Goal: Task Accomplishment & Management: Use online tool/utility

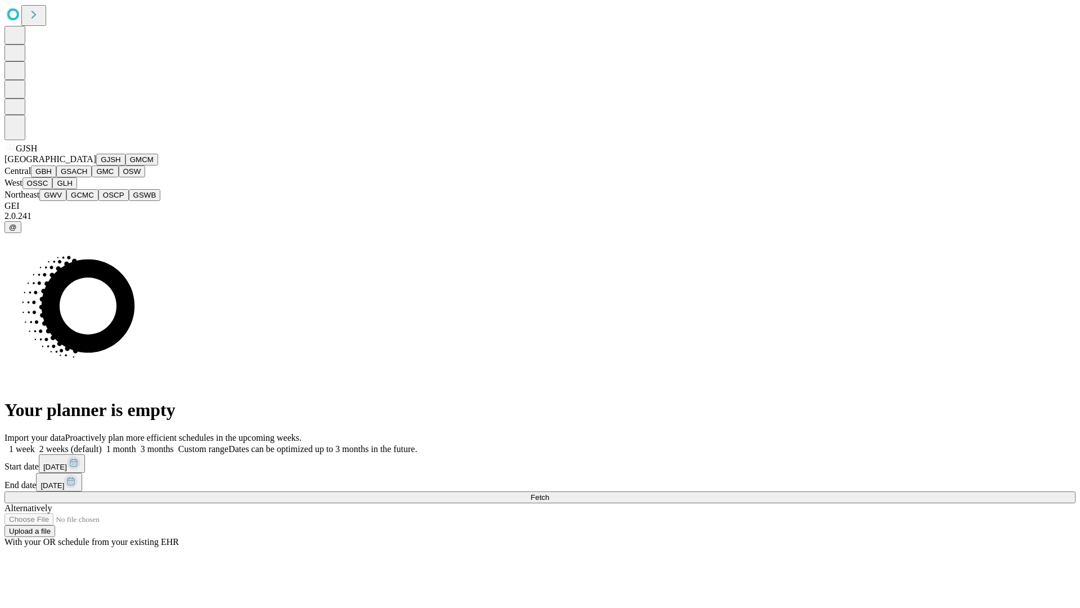
click at [96, 165] on button "GJSH" at bounding box center [110, 160] width 29 height 12
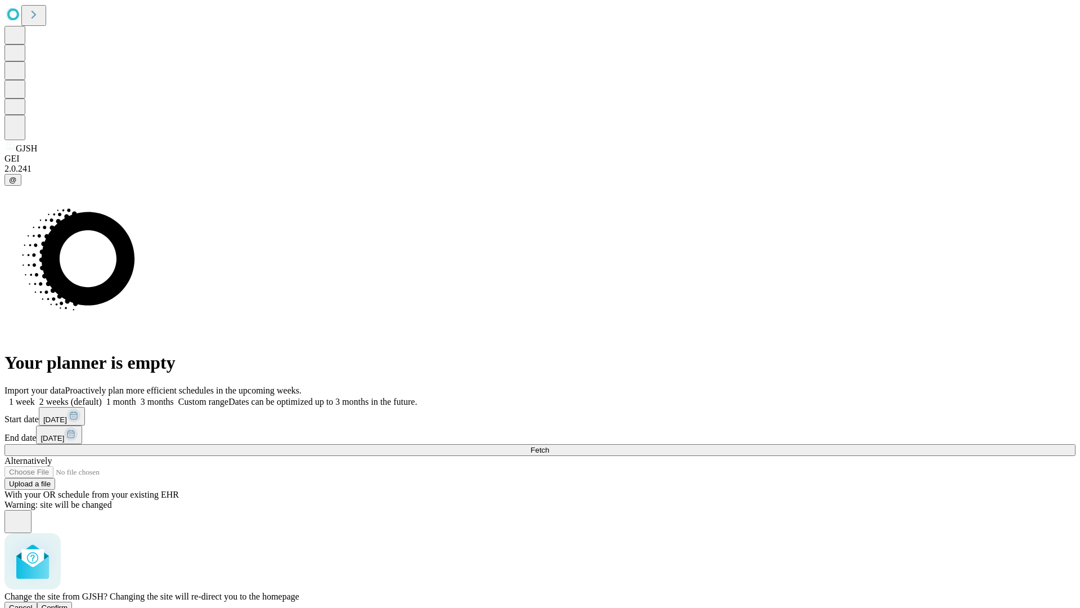
click at [68, 603] on span "Confirm" at bounding box center [55, 607] width 26 height 8
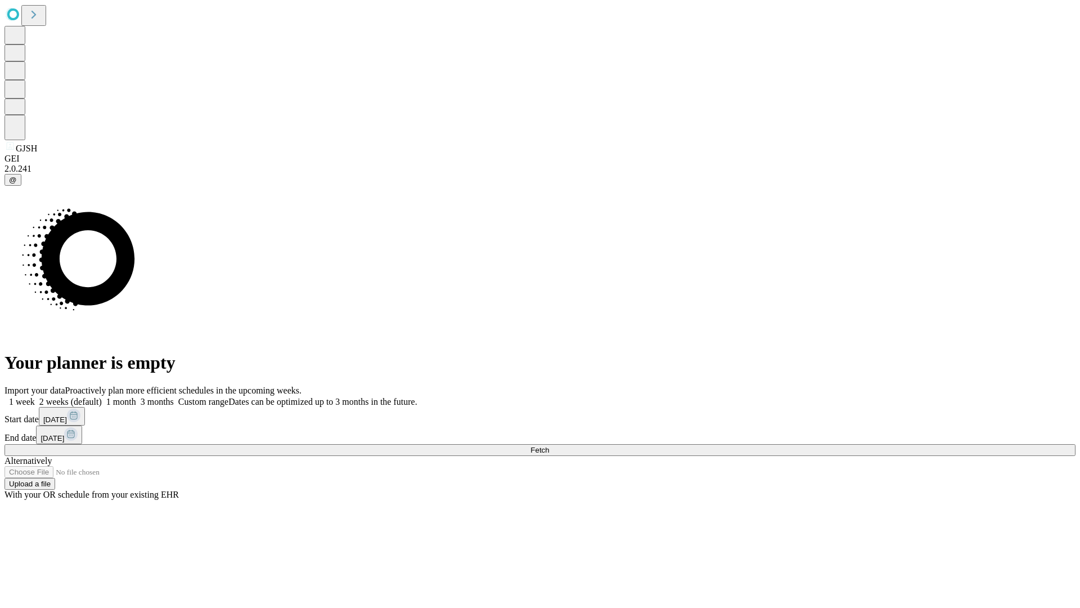
click at [35, 397] on label "1 week" at bounding box center [20, 402] width 30 height 10
click at [549, 446] on span "Fetch" at bounding box center [539, 450] width 19 height 8
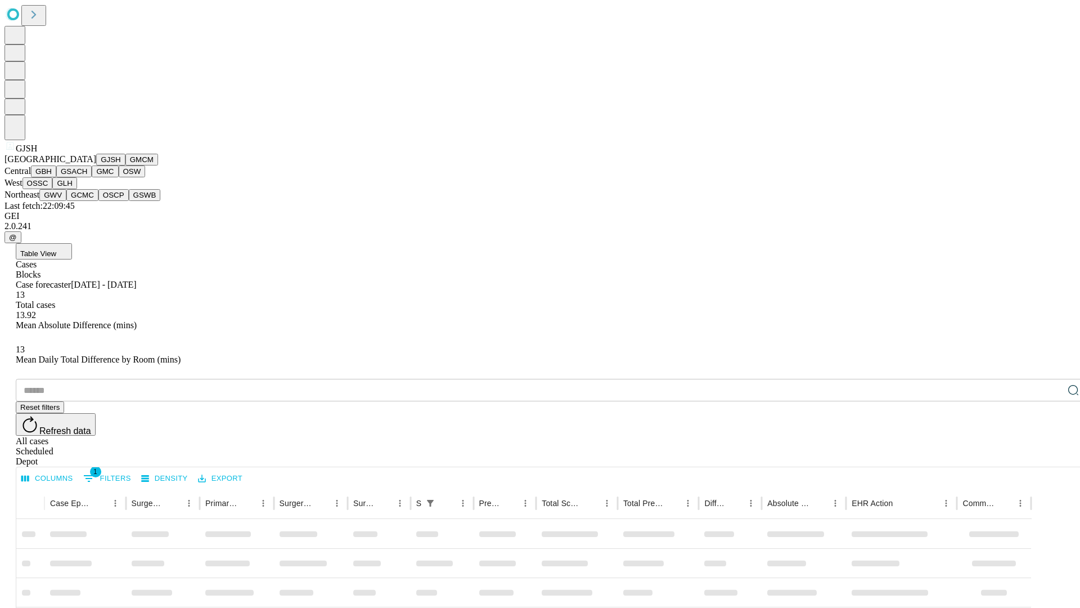
click at [125, 165] on button "GMCM" at bounding box center [141, 160] width 33 height 12
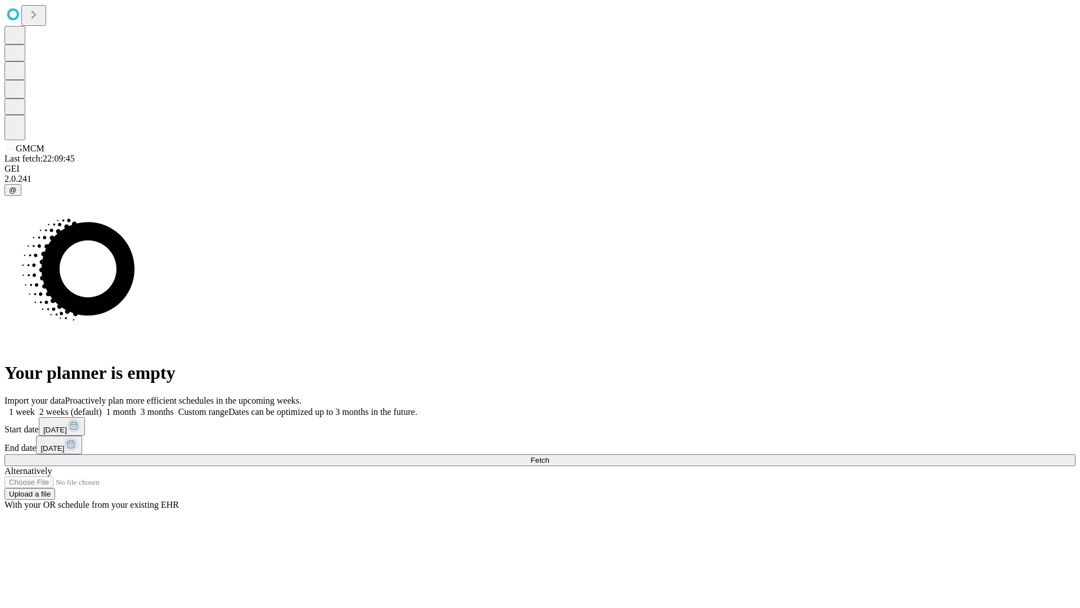
click at [549, 456] on span "Fetch" at bounding box center [539, 460] width 19 height 8
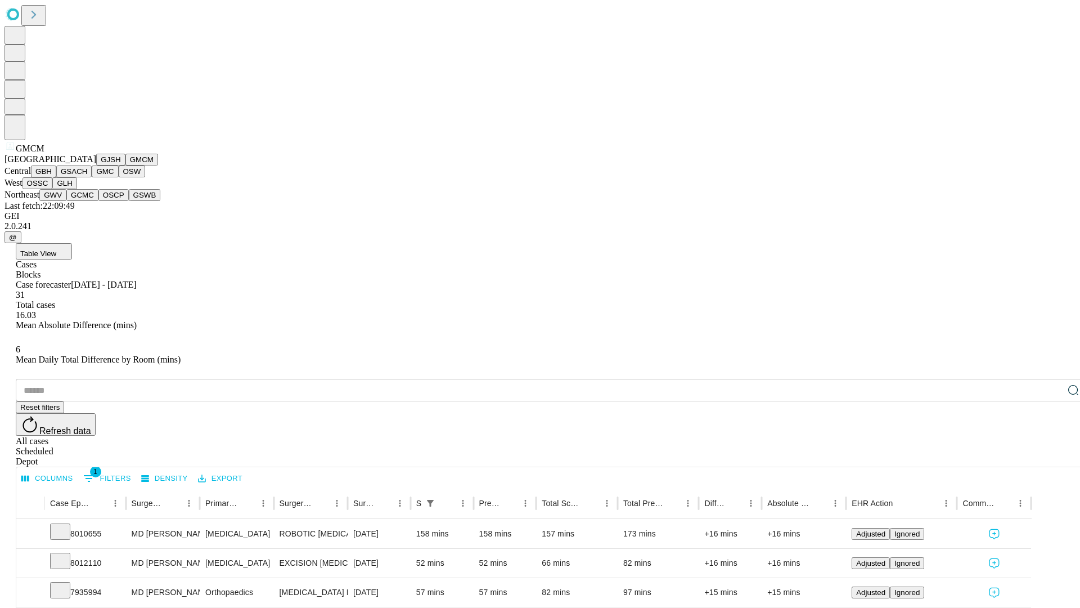
click at [56, 177] on button "GBH" at bounding box center [43, 171] width 25 height 12
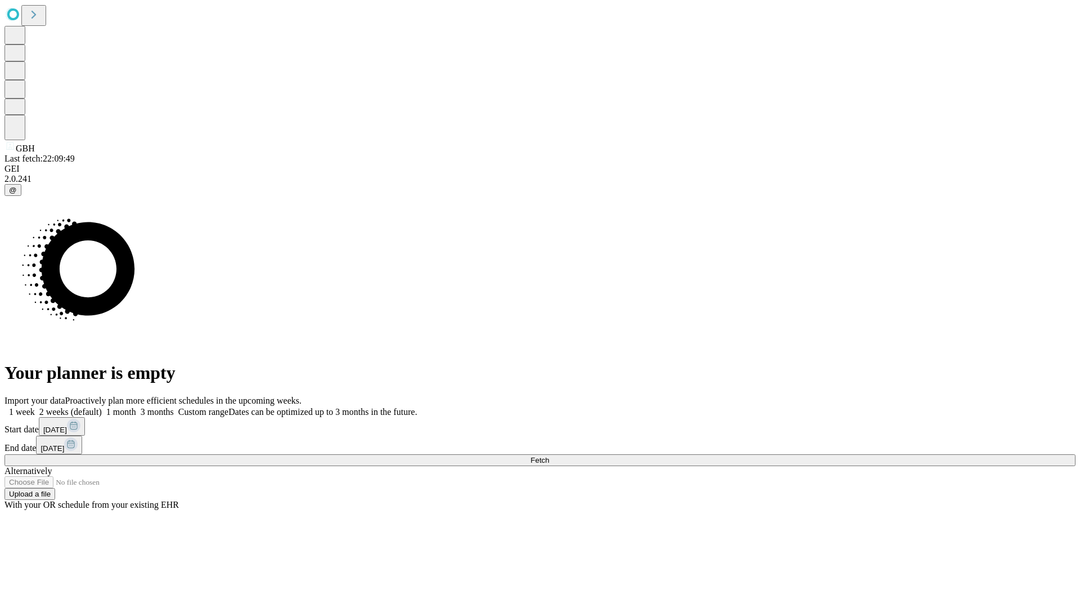
click at [35, 407] on label "1 week" at bounding box center [20, 412] width 30 height 10
click at [549, 456] on span "Fetch" at bounding box center [539, 460] width 19 height 8
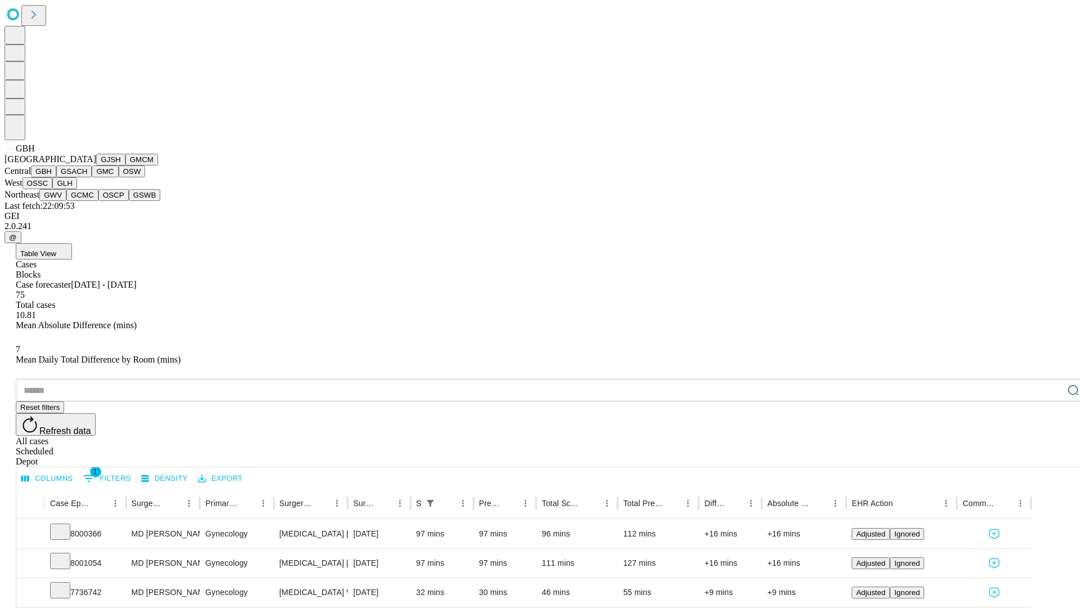
click at [87, 177] on button "GSACH" at bounding box center [73, 171] width 35 height 12
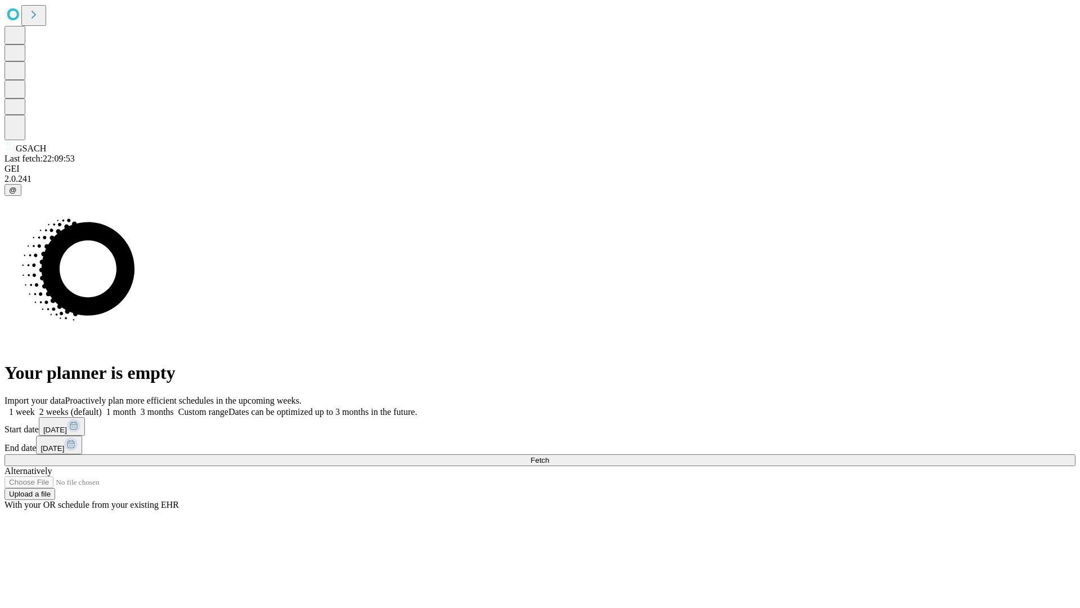
click at [35, 407] on label "1 week" at bounding box center [20, 412] width 30 height 10
click at [549, 456] on span "Fetch" at bounding box center [539, 460] width 19 height 8
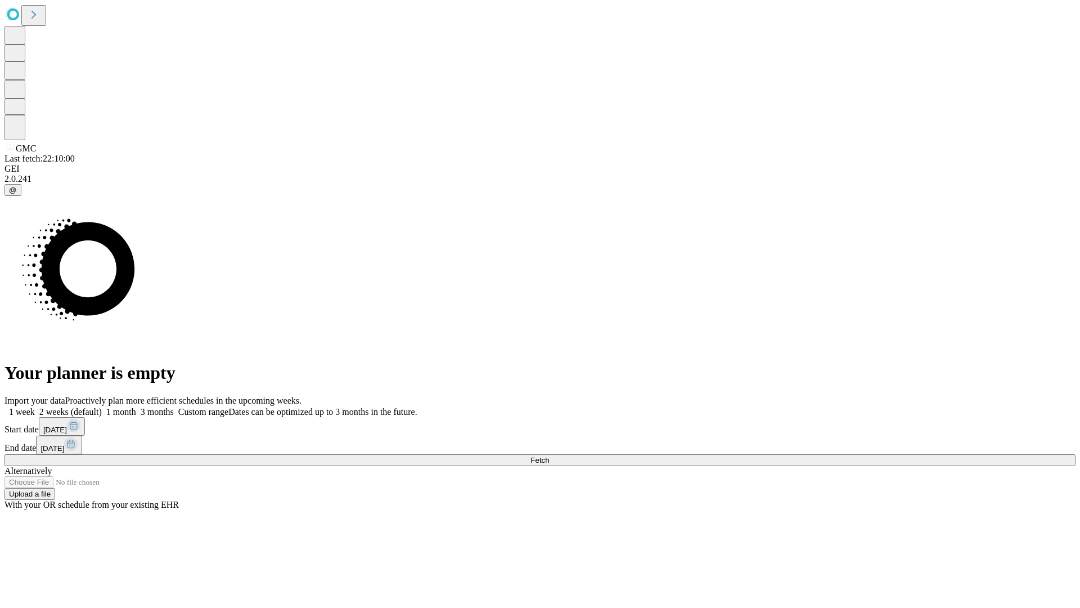
click at [35, 407] on label "1 week" at bounding box center [20, 412] width 30 height 10
click at [549, 456] on span "Fetch" at bounding box center [539, 460] width 19 height 8
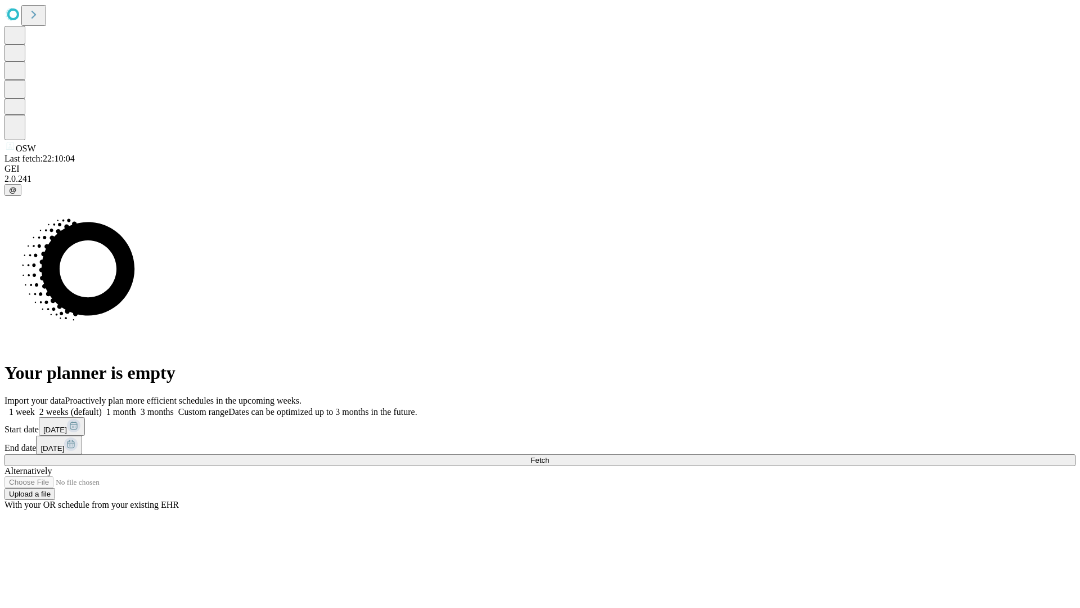
click at [35, 407] on label "1 week" at bounding box center [20, 412] width 30 height 10
click at [549, 456] on span "Fetch" at bounding box center [539, 460] width 19 height 8
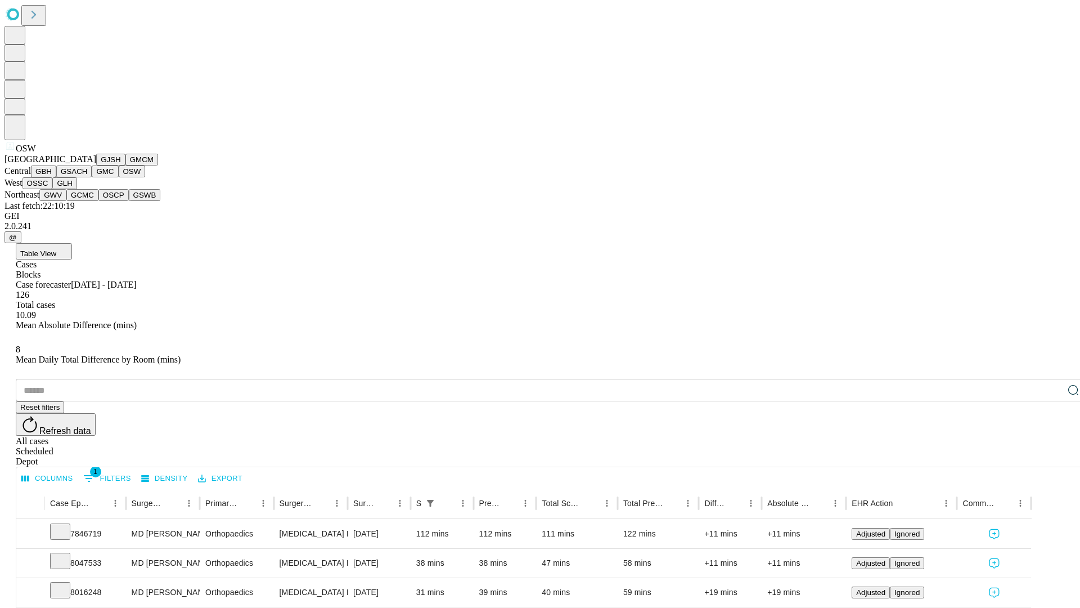
click at [53, 189] on button "OSSC" at bounding box center [38, 183] width 30 height 12
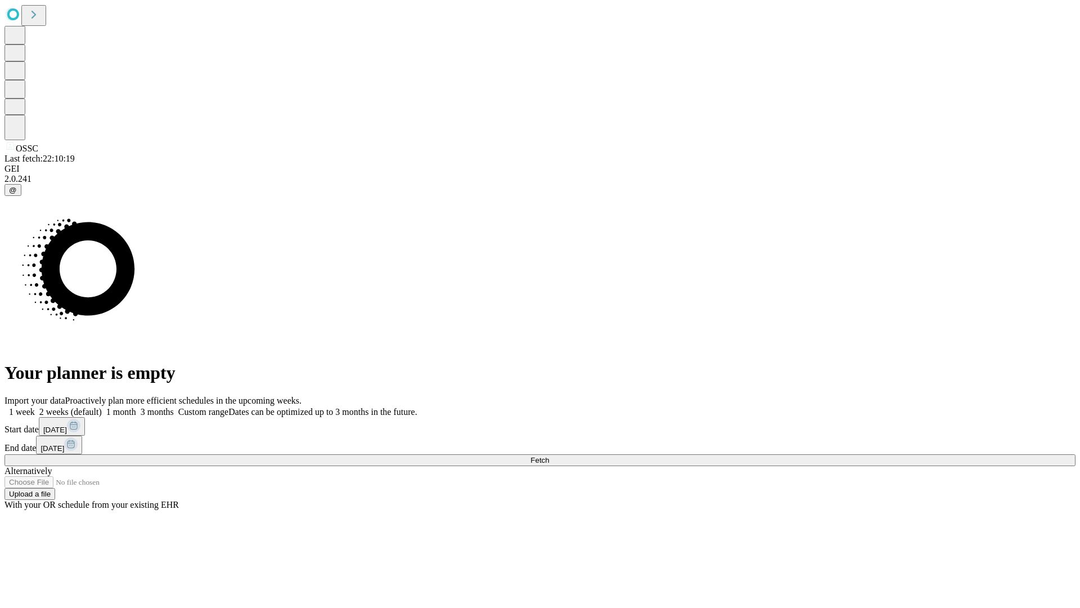
click at [549, 456] on span "Fetch" at bounding box center [539, 460] width 19 height 8
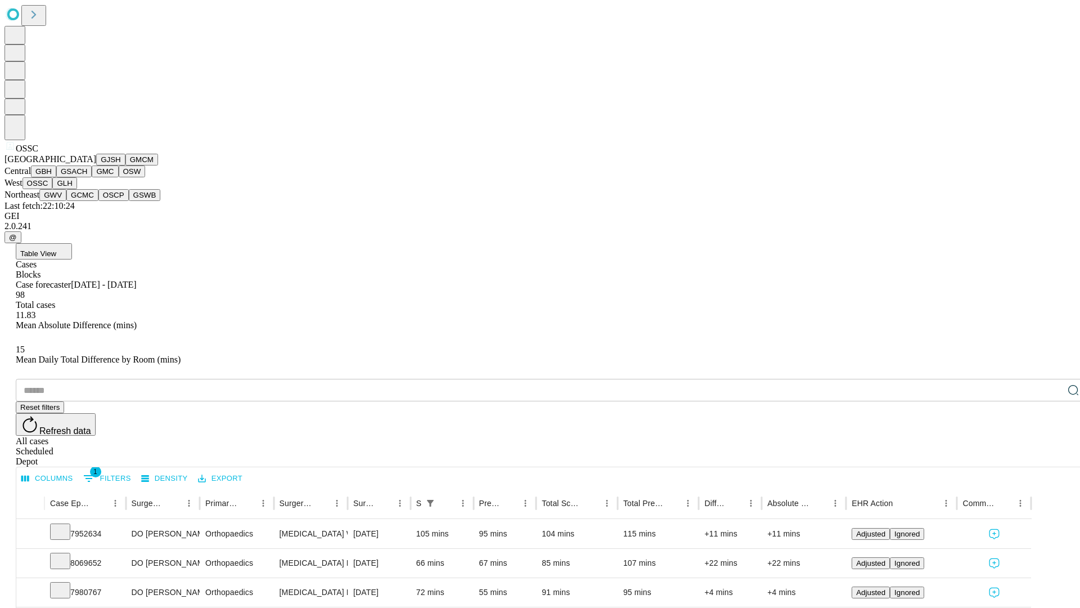
click at [77, 189] on button "GLH" at bounding box center [64, 183] width 24 height 12
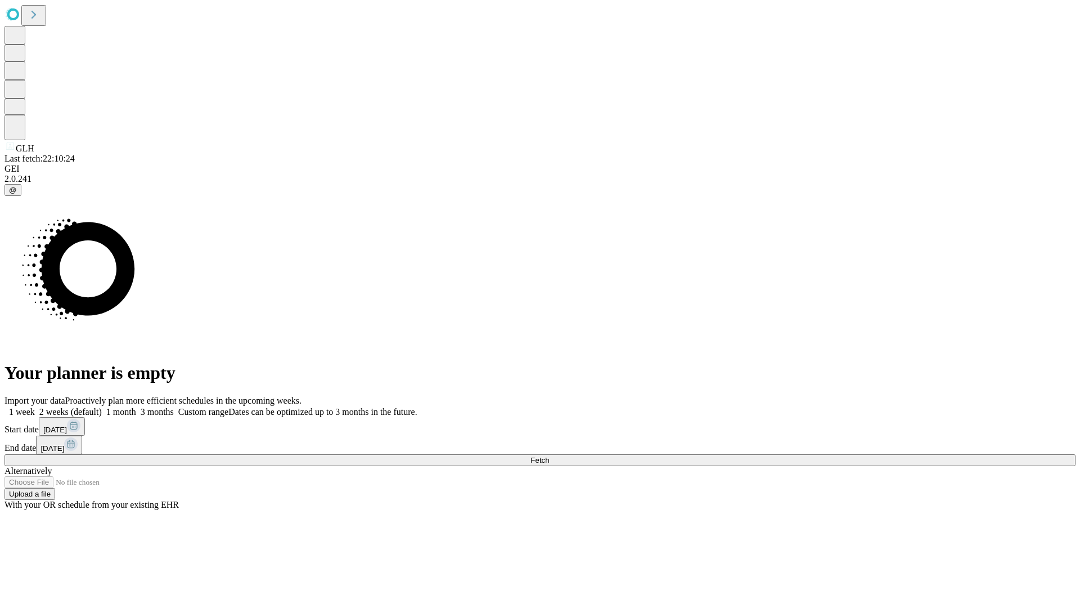
click at [35, 407] on label "1 week" at bounding box center [20, 412] width 30 height 10
click at [549, 456] on span "Fetch" at bounding box center [539, 460] width 19 height 8
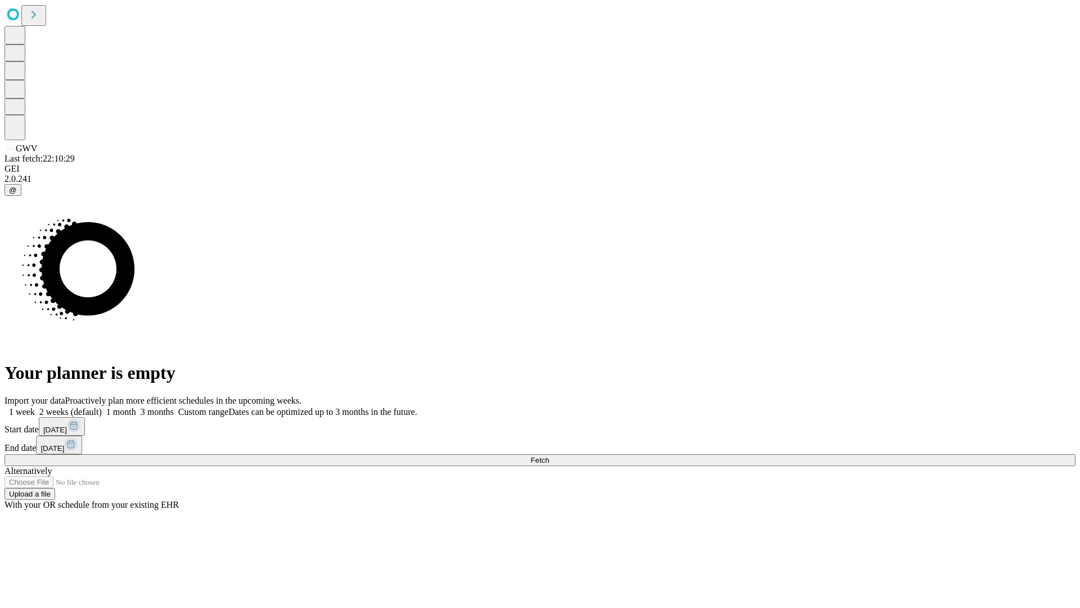
click at [35, 407] on label "1 week" at bounding box center [20, 412] width 30 height 10
click at [549, 456] on span "Fetch" at bounding box center [539, 460] width 19 height 8
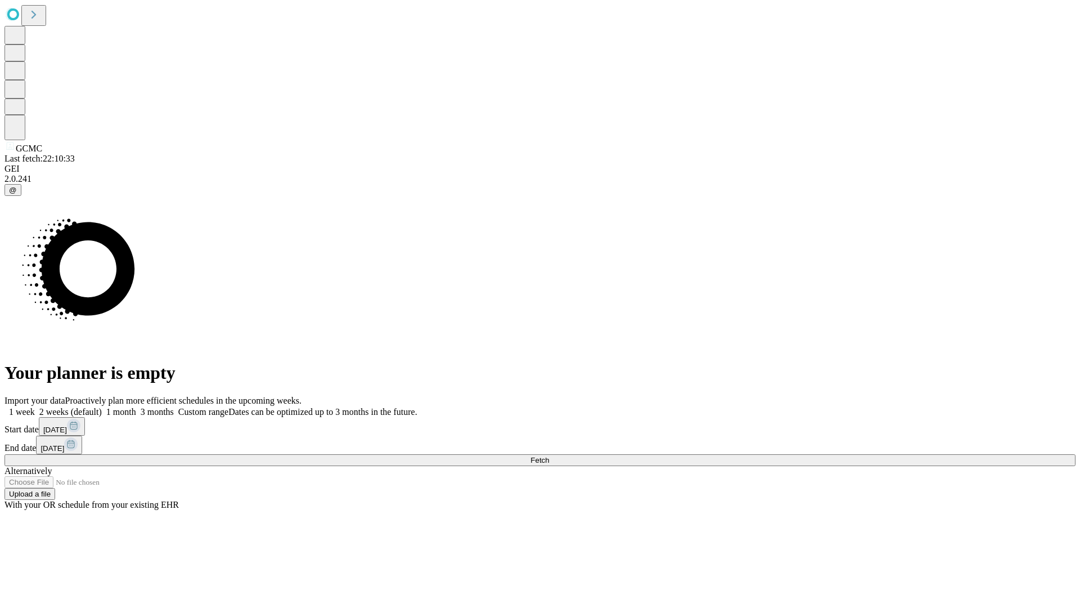
click at [35, 407] on label "1 week" at bounding box center [20, 412] width 30 height 10
click at [549, 456] on span "Fetch" at bounding box center [539, 460] width 19 height 8
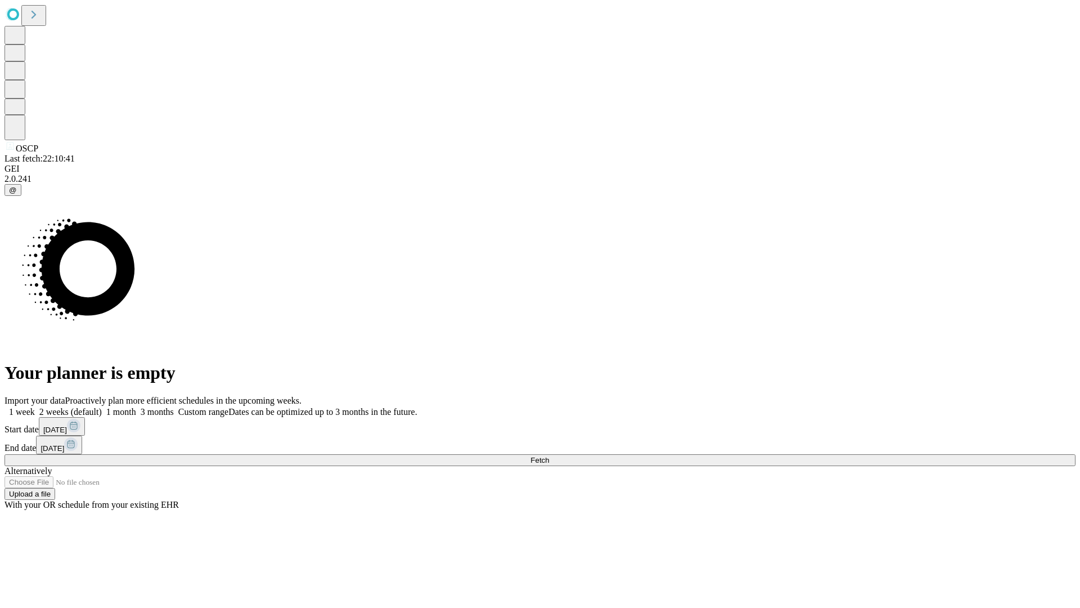
click at [35, 407] on label "1 week" at bounding box center [20, 412] width 30 height 10
click at [549, 456] on span "Fetch" at bounding box center [539, 460] width 19 height 8
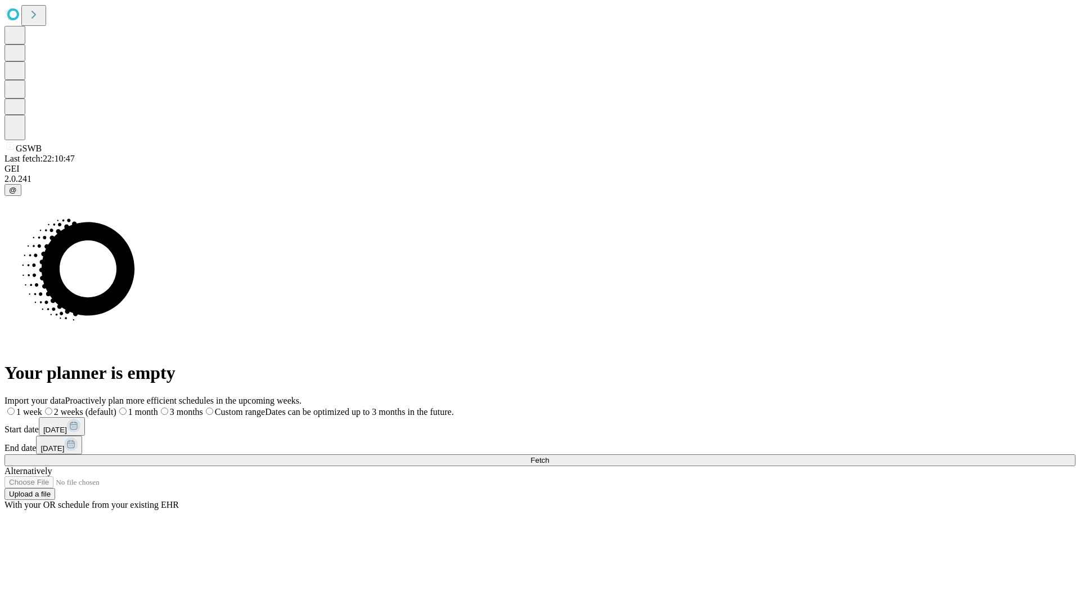
click at [42, 407] on label "1 week" at bounding box center [24, 412] width 38 height 10
click at [549, 456] on span "Fetch" at bounding box center [539, 460] width 19 height 8
